Goal: Check status

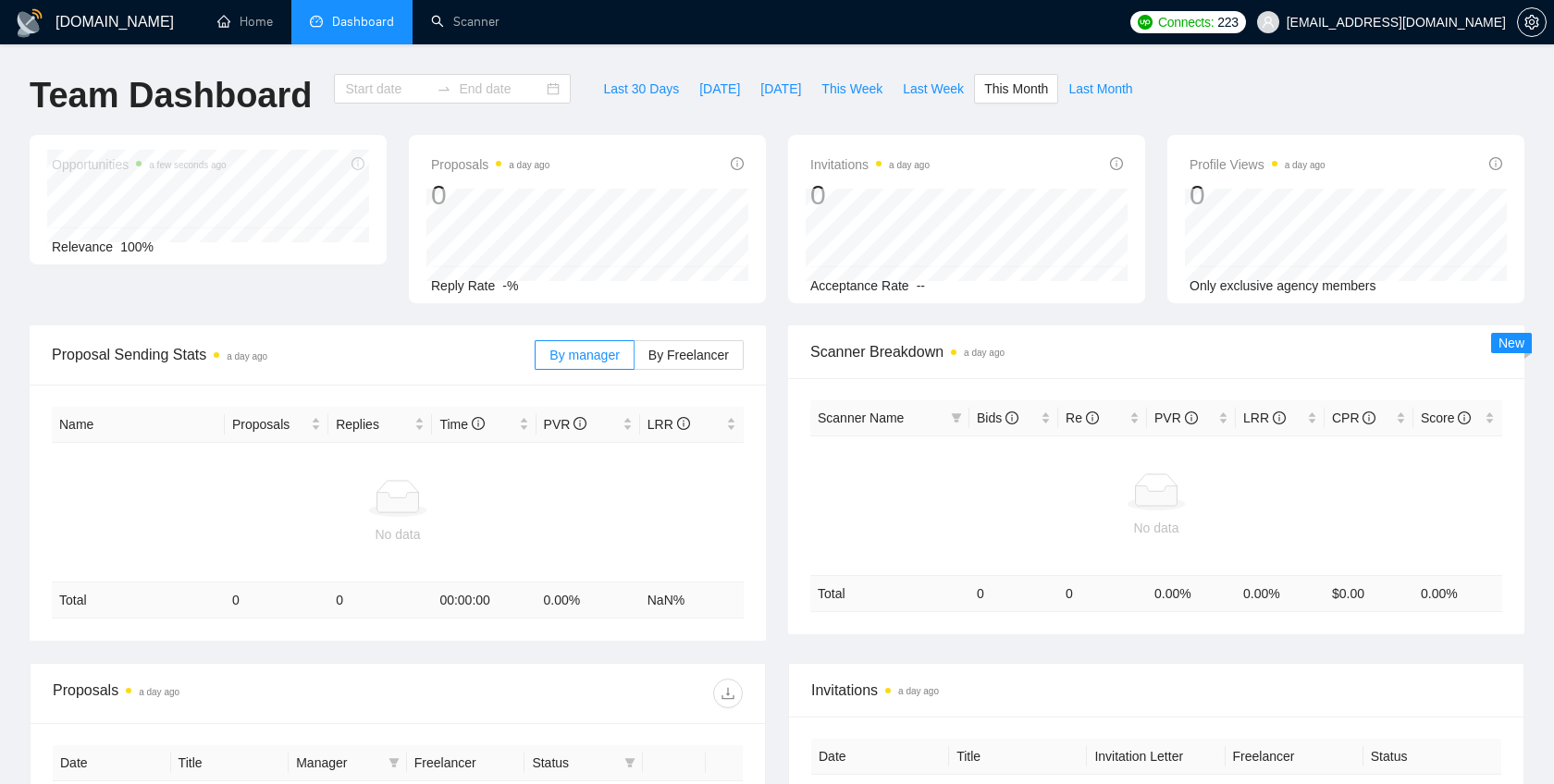
type input "[DATE]"
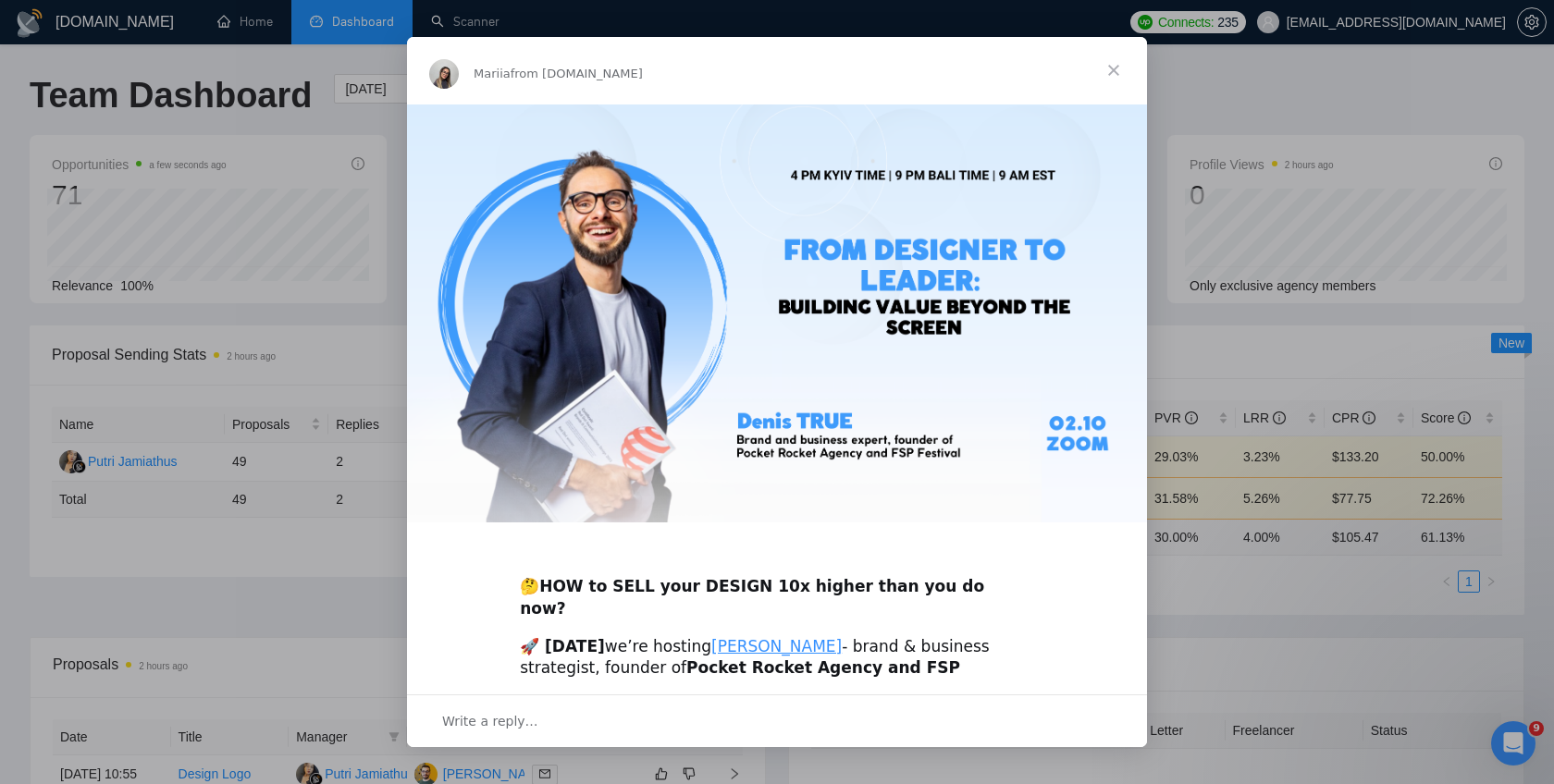
click at [1110, 74] on span "Close" at bounding box center [1113, 69] width 67 height 67
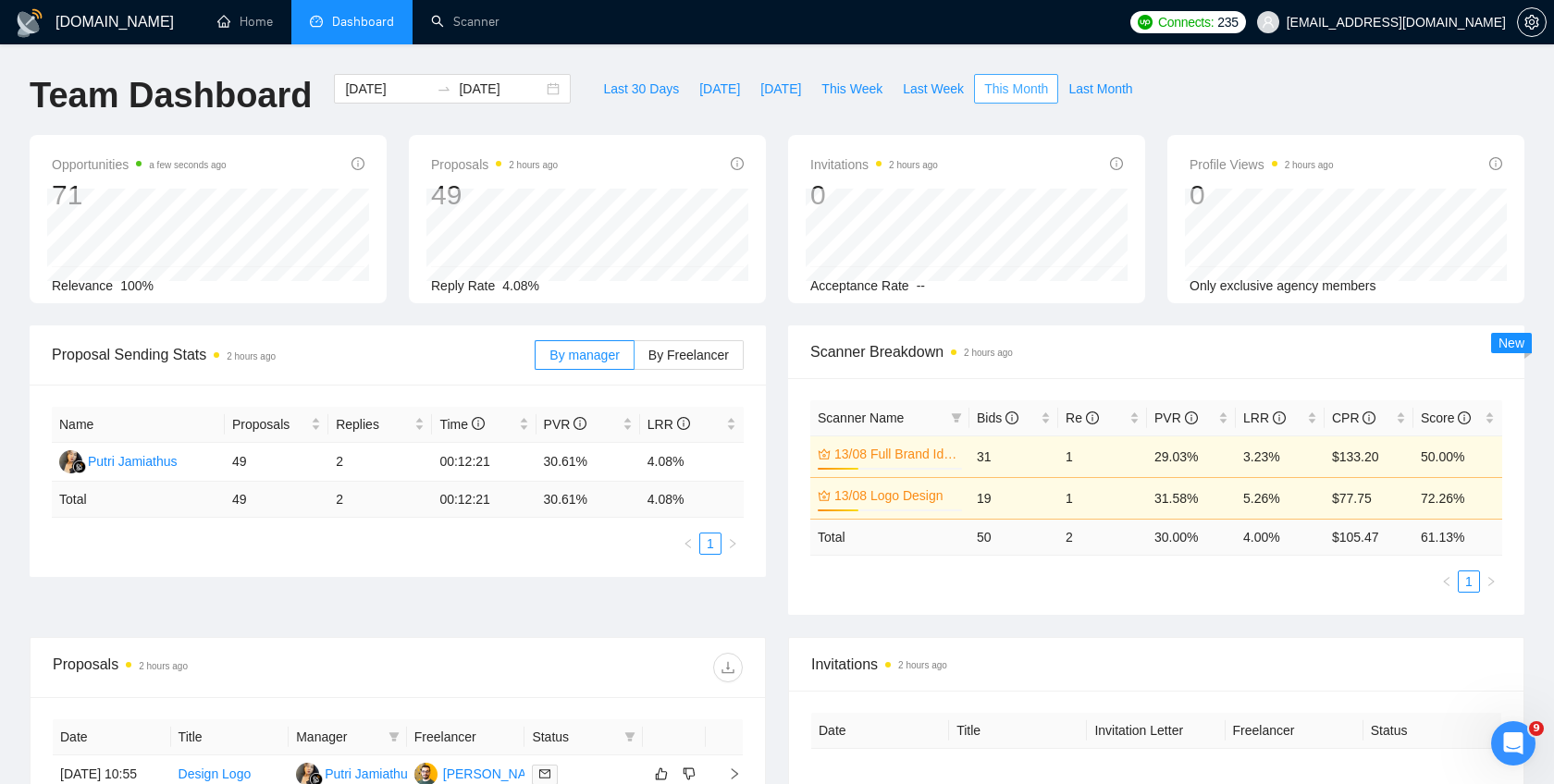
click at [1003, 81] on span "This Month" at bounding box center [1016, 88] width 64 height 20
